Goal: Transaction & Acquisition: Download file/media

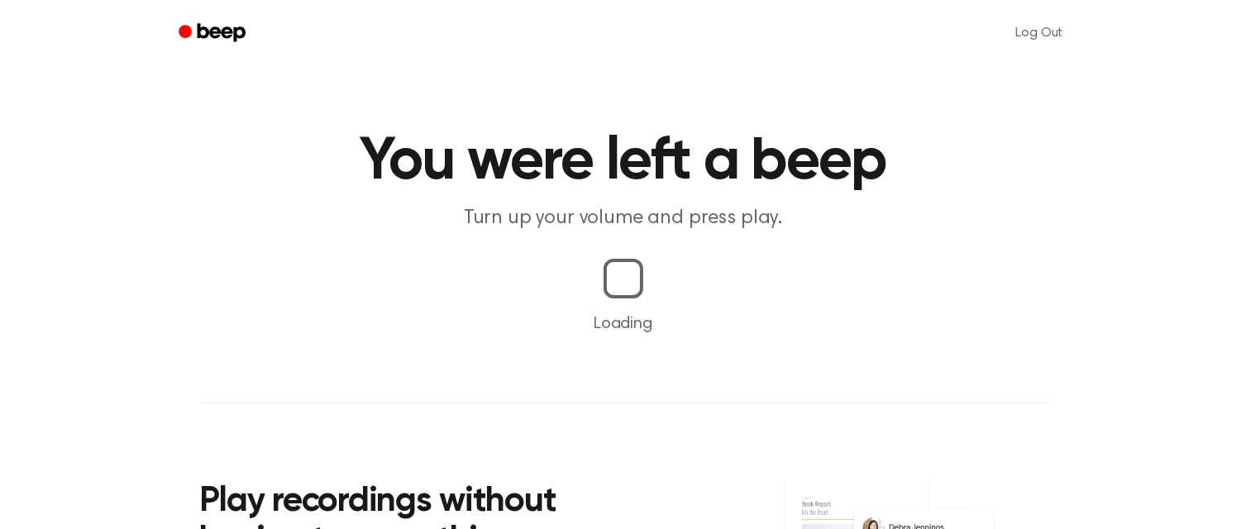
click at [1071, 201] on header "You were left a beep Turn up your volume and press play." at bounding box center [623, 182] width 1206 height 100
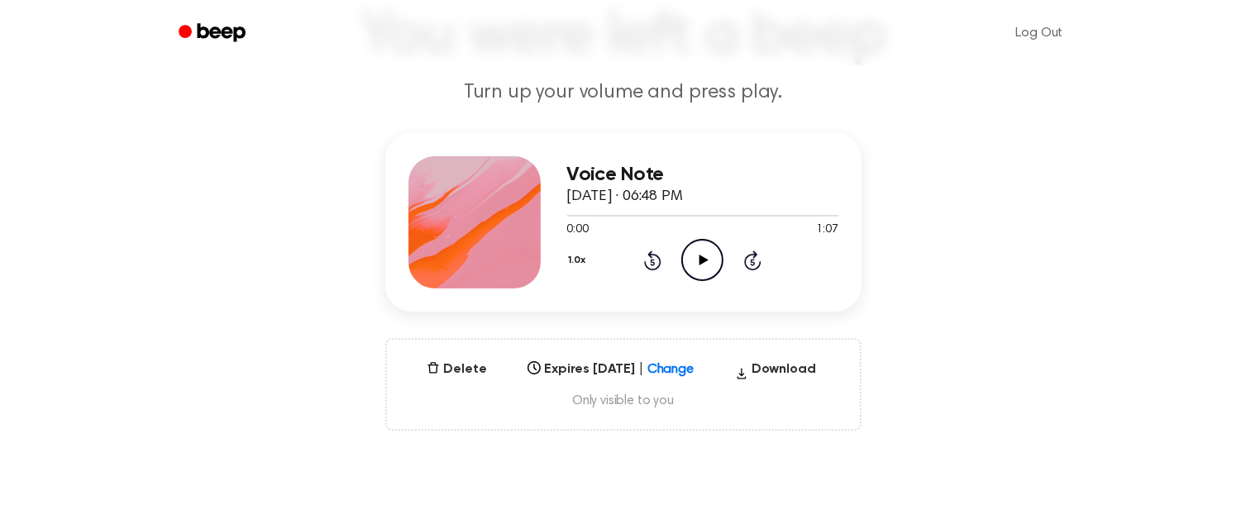
scroll to position [134, 0]
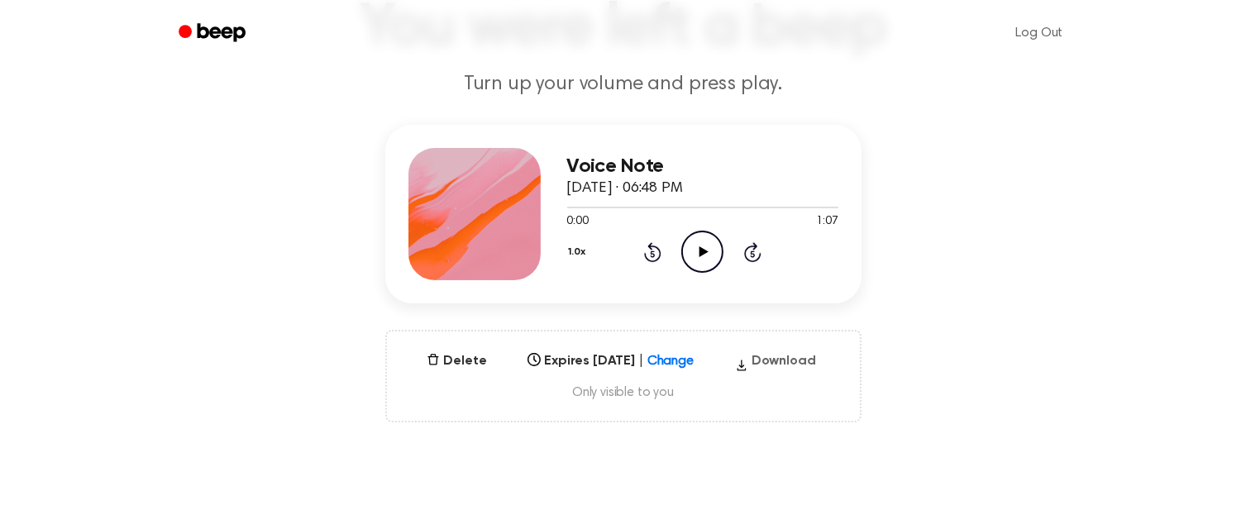
click at [791, 355] on button "Download" at bounding box center [775, 364] width 94 height 26
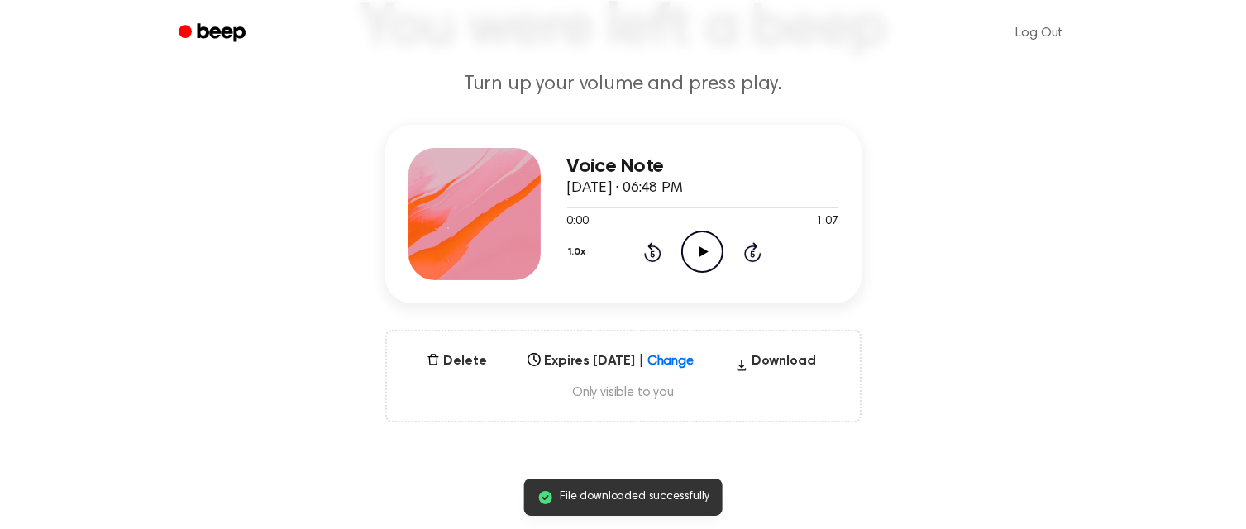
click at [703, 241] on icon "Play Audio" at bounding box center [702, 252] width 42 height 42
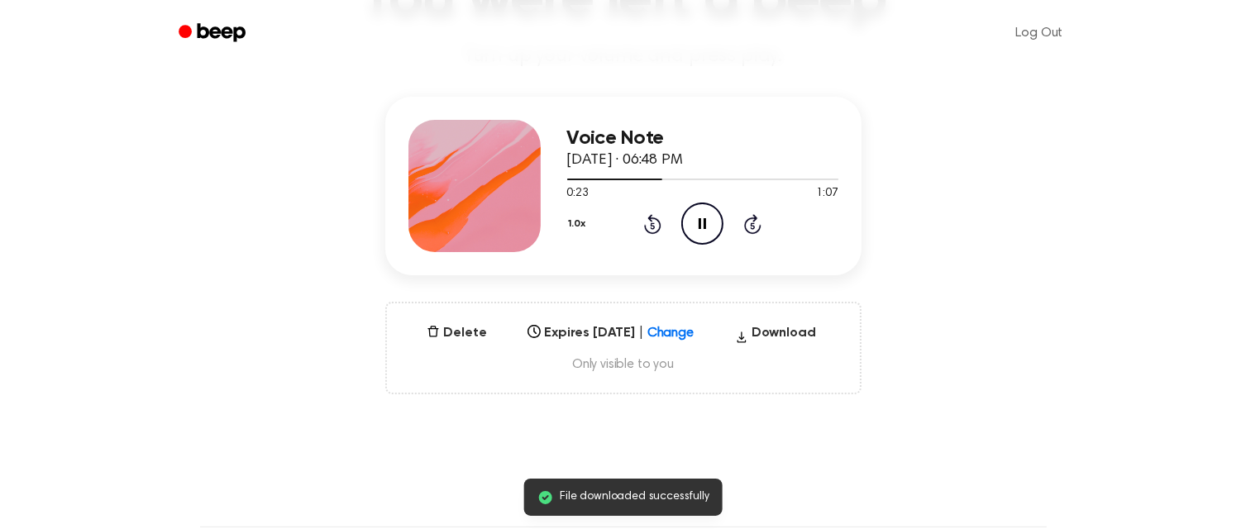
scroll to position [0, 0]
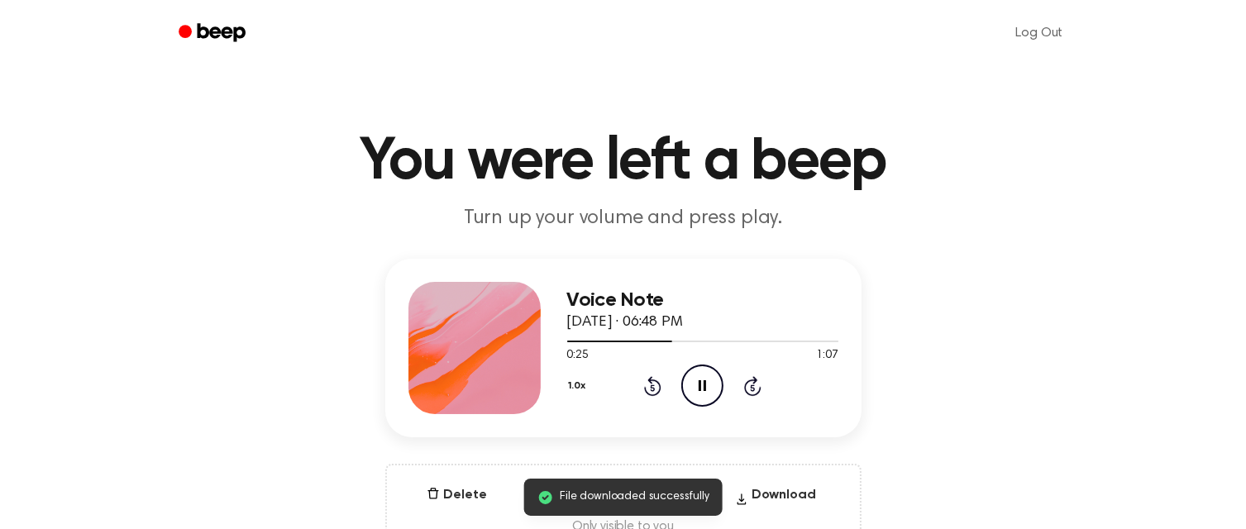
click at [689, 388] on icon "Pause Audio" at bounding box center [702, 386] width 42 height 42
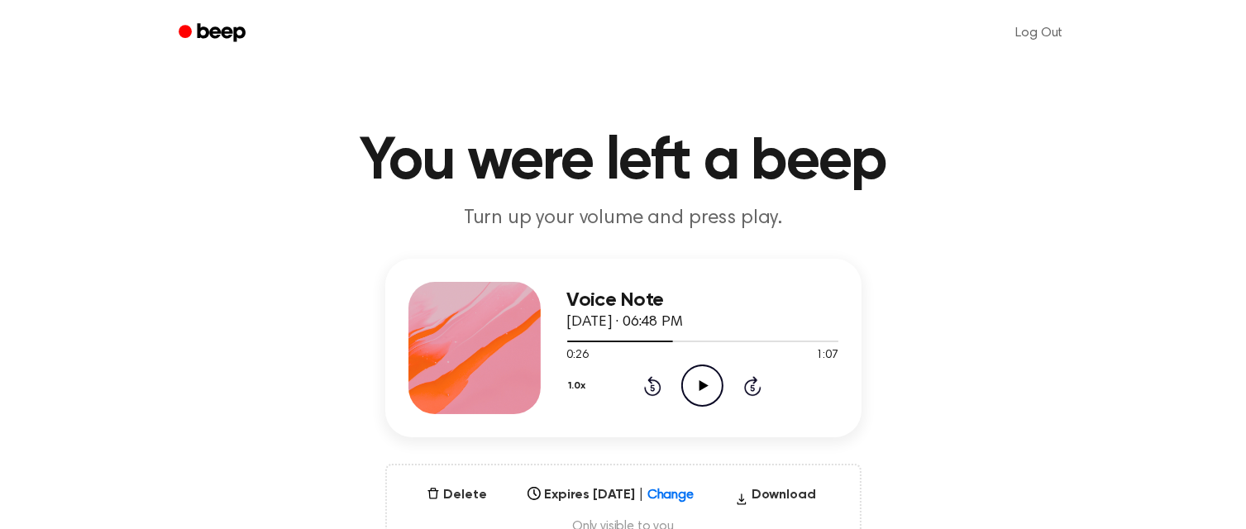
click at [695, 392] on icon "Play Audio" at bounding box center [702, 386] width 42 height 42
drag, startPoint x: 675, startPoint y: 341, endPoint x: 538, endPoint y: 354, distance: 137.8
click at [538, 354] on div "Voice Note [DATE] · 06:48 PM 0:31 1:07 Your browser does not support the [objec…" at bounding box center [623, 348] width 476 height 179
click at [653, 386] on icon "Rewind 5 seconds" at bounding box center [652, 385] width 18 height 21
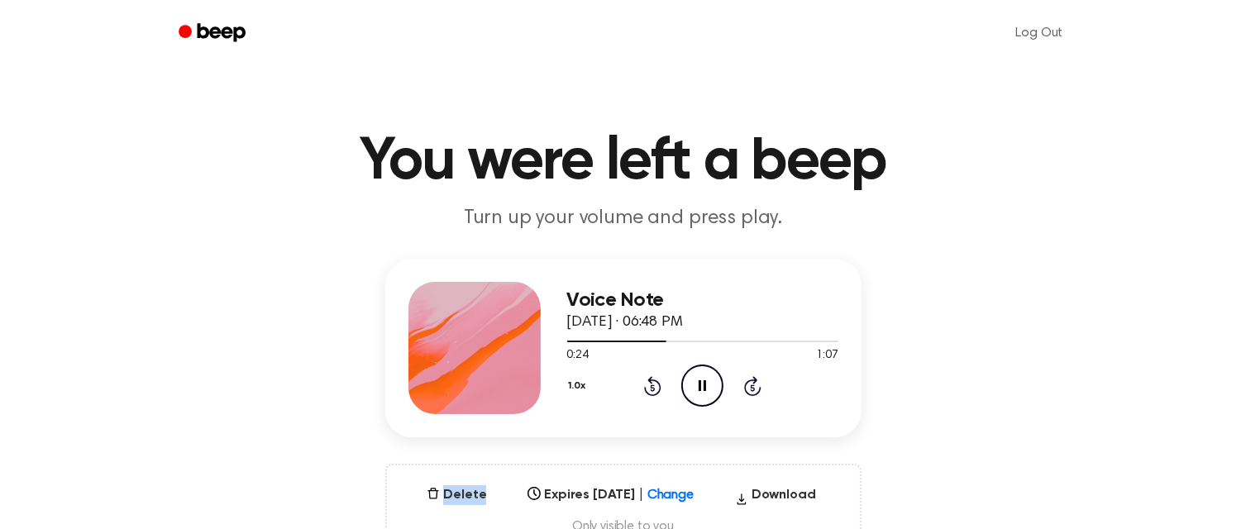
click at [653, 386] on icon "Rewind 5 seconds" at bounding box center [652, 385] width 18 height 21
